Goal: Navigation & Orientation: Find specific page/section

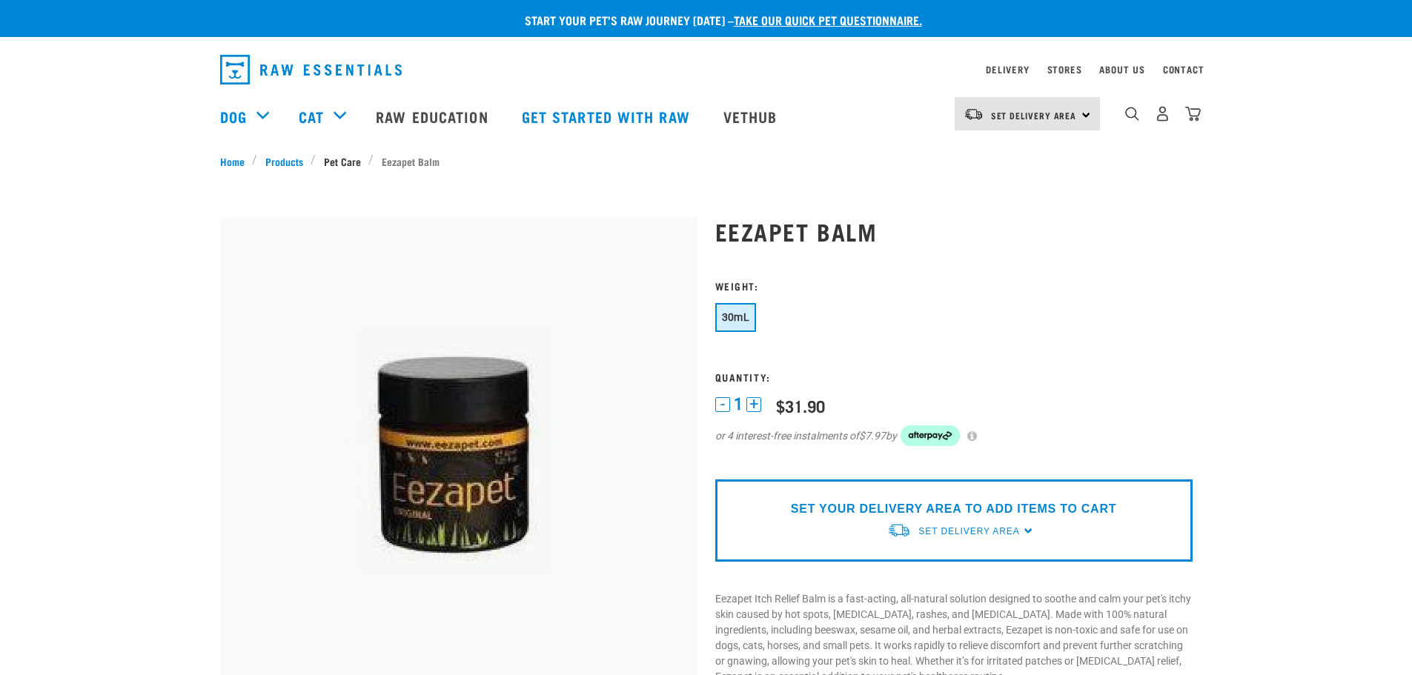
click at [345, 156] on link "Pet Care" at bounding box center [342, 161] width 53 height 16
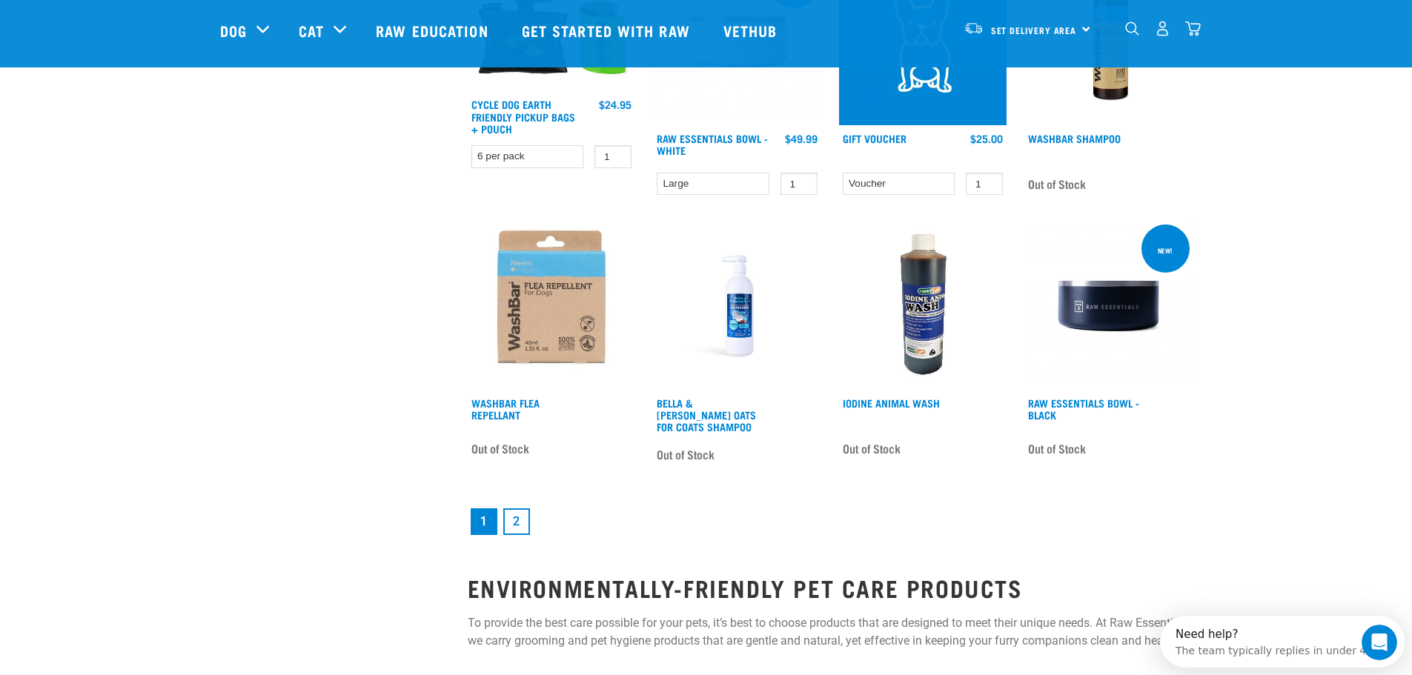
click at [514, 518] on link "2" at bounding box center [516, 521] width 27 height 27
